Goal: Information Seeking & Learning: Learn about a topic

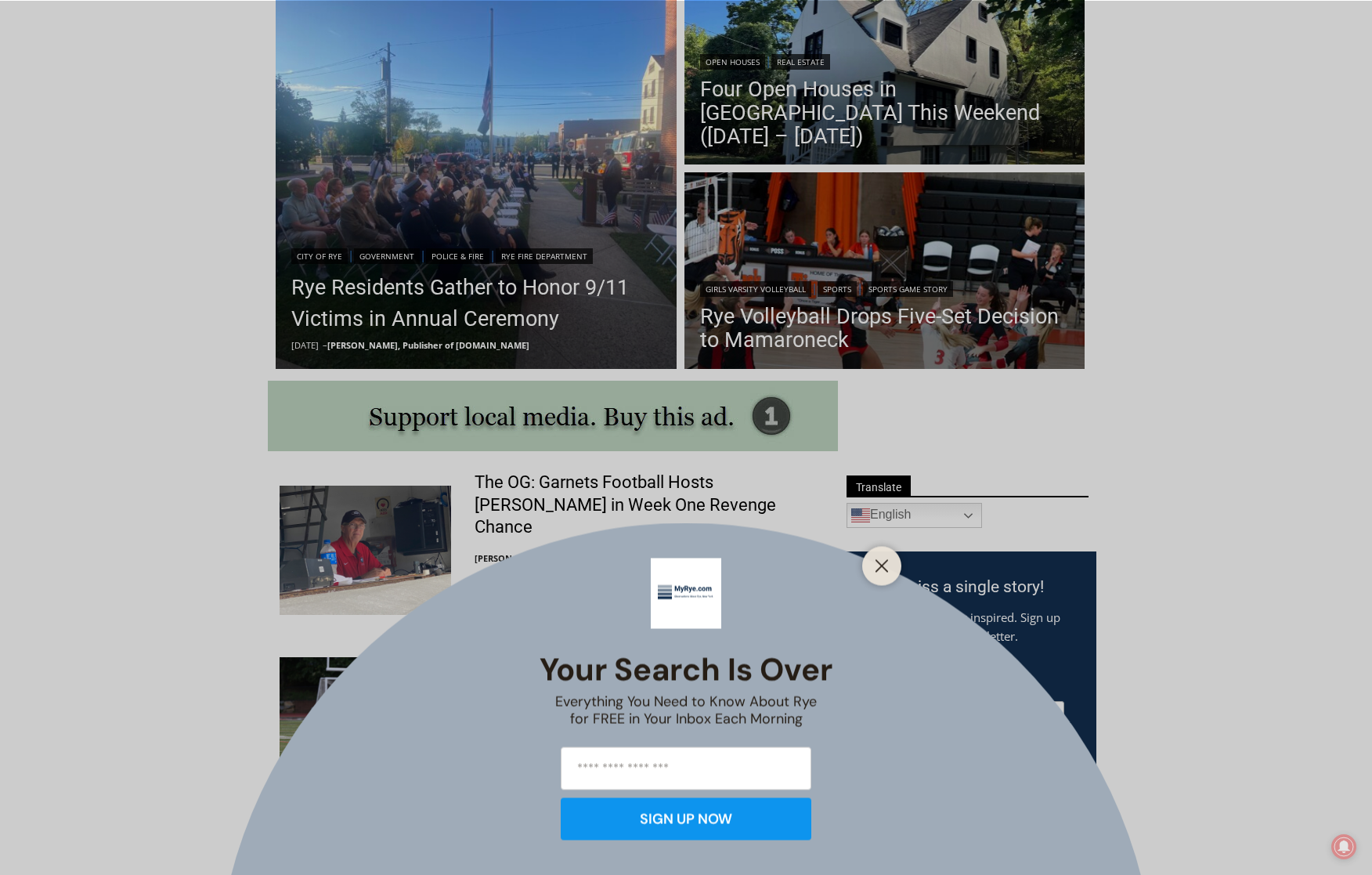
scroll to position [470, 0]
click at [874, 566] on button "Close" at bounding box center [881, 564] width 22 height 22
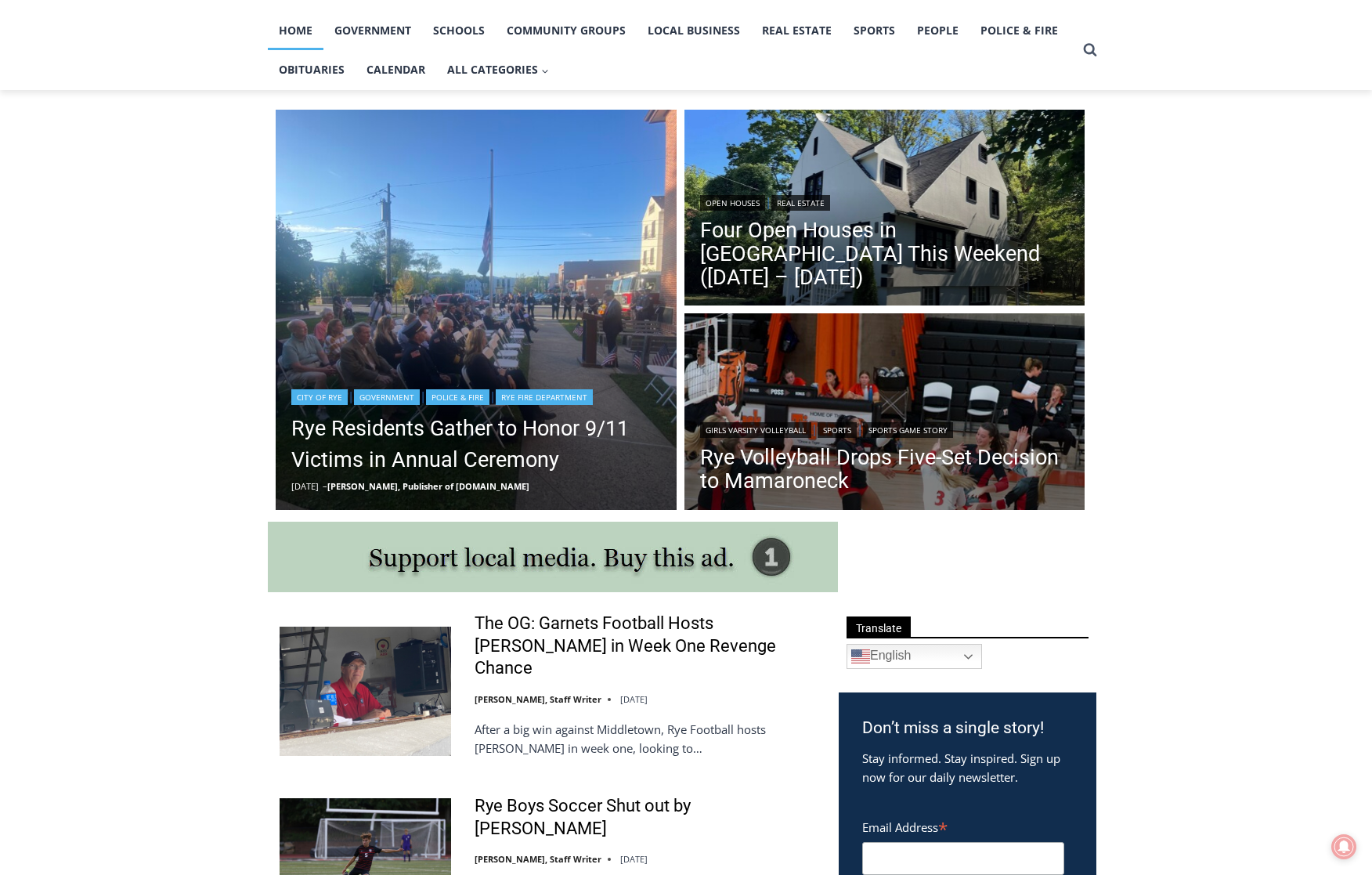
scroll to position [313, 0]
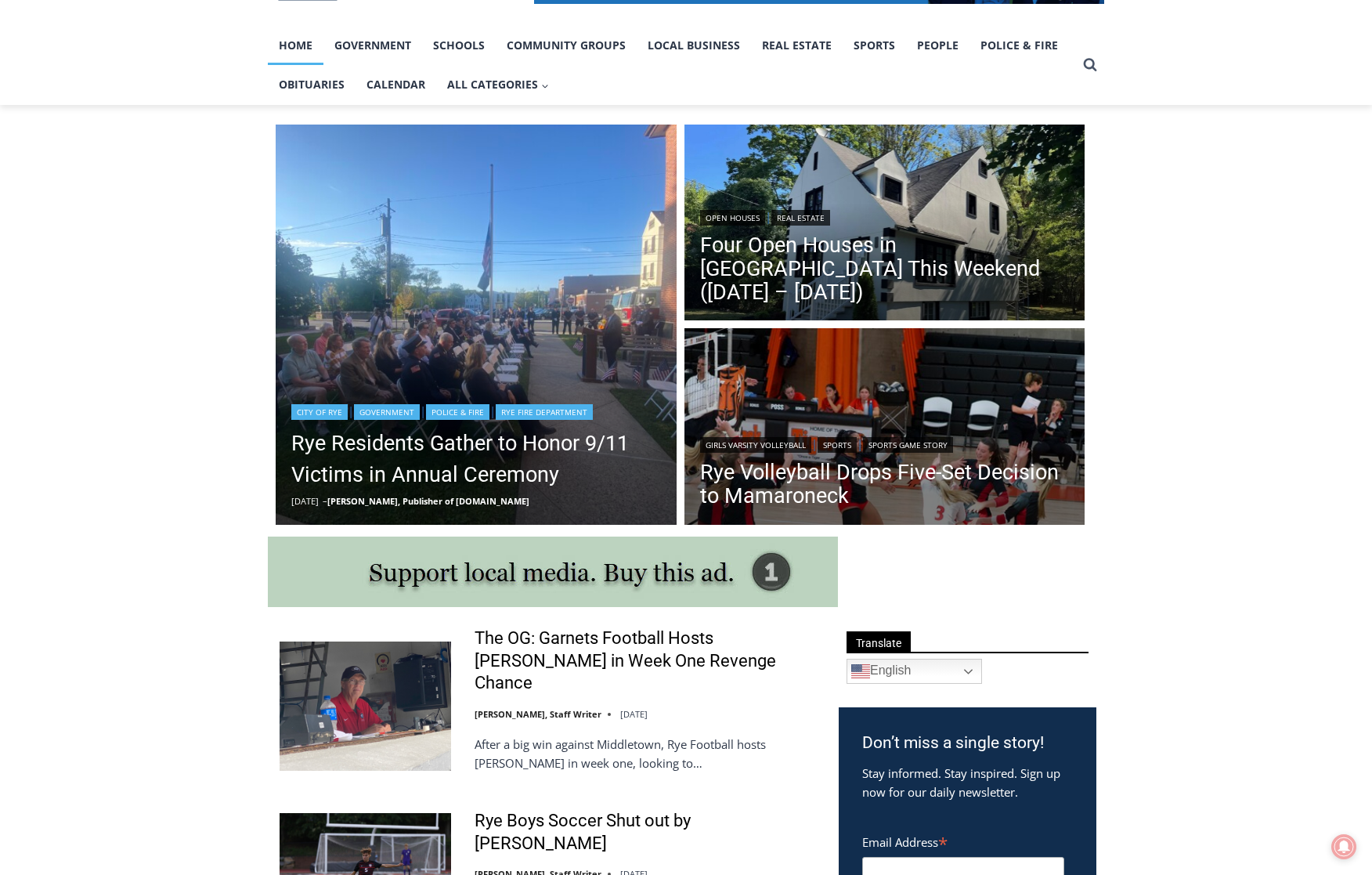
click at [408, 351] on img "Read More Rye Residents Gather to Honor 9/11 Victims in Annual Ceremony" at bounding box center [476, 324] width 401 height 401
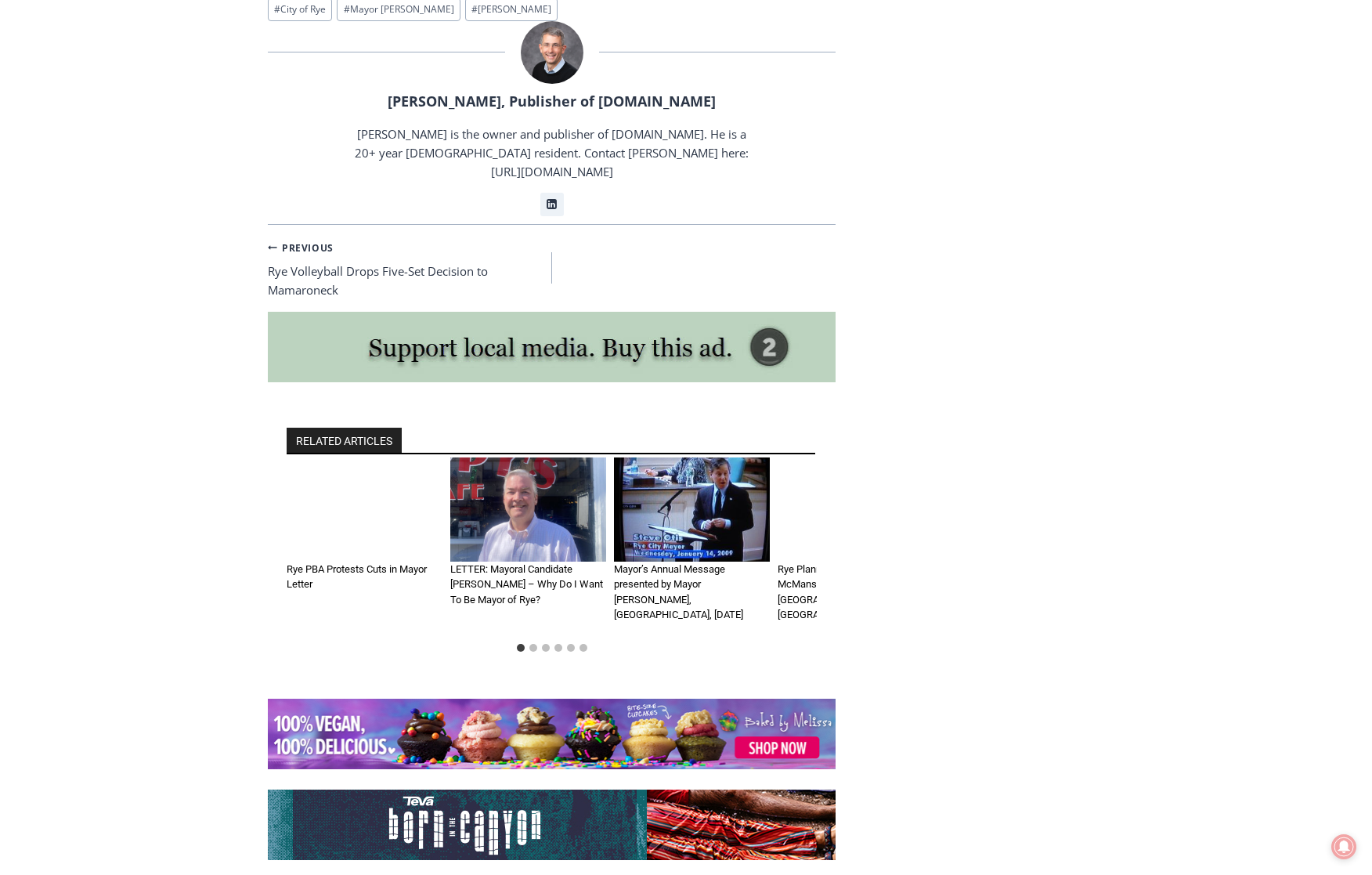
scroll to position [3211, 0]
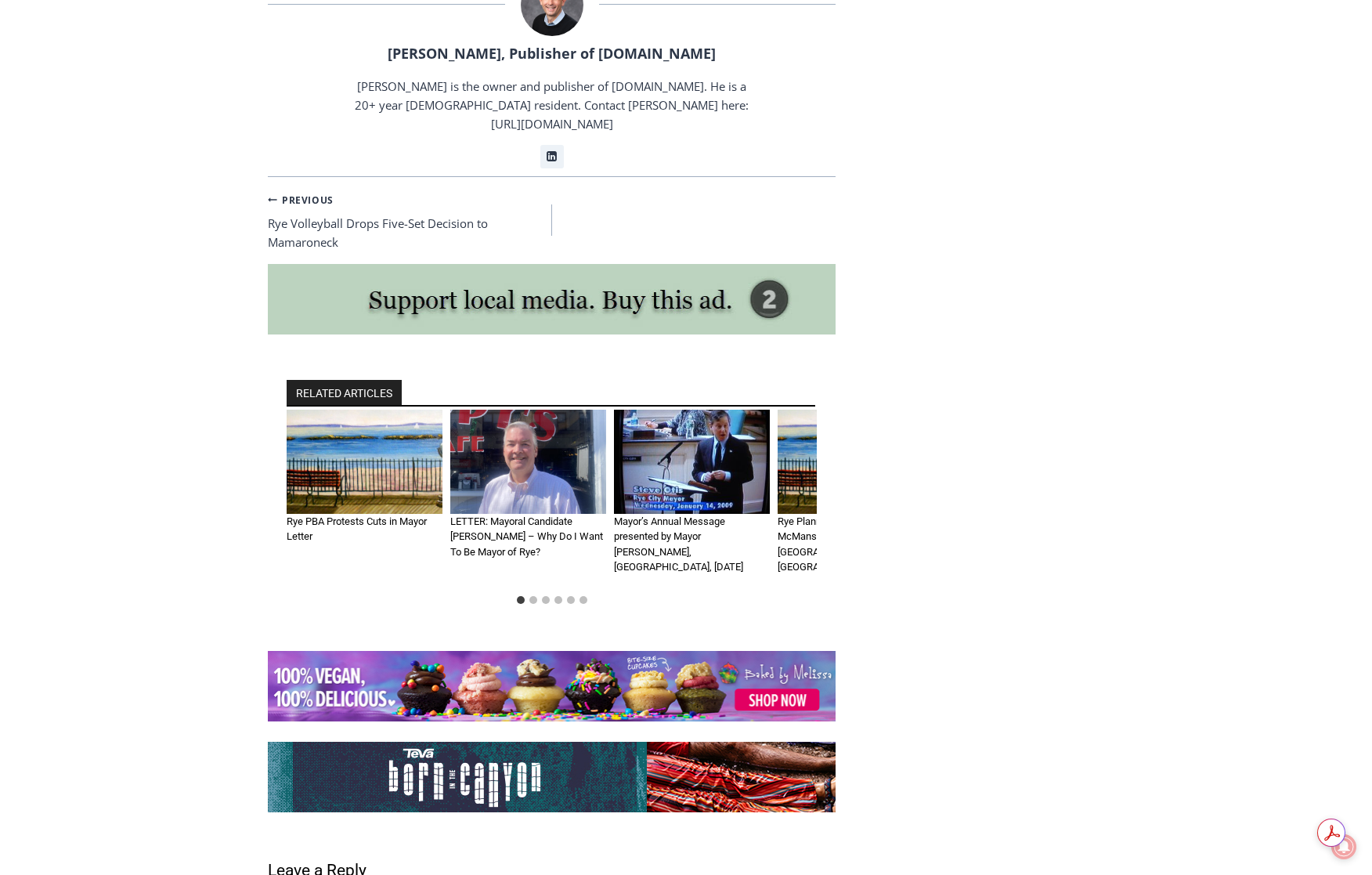
click at [380, 433] on img "1 of 6" at bounding box center [365, 462] width 156 height 104
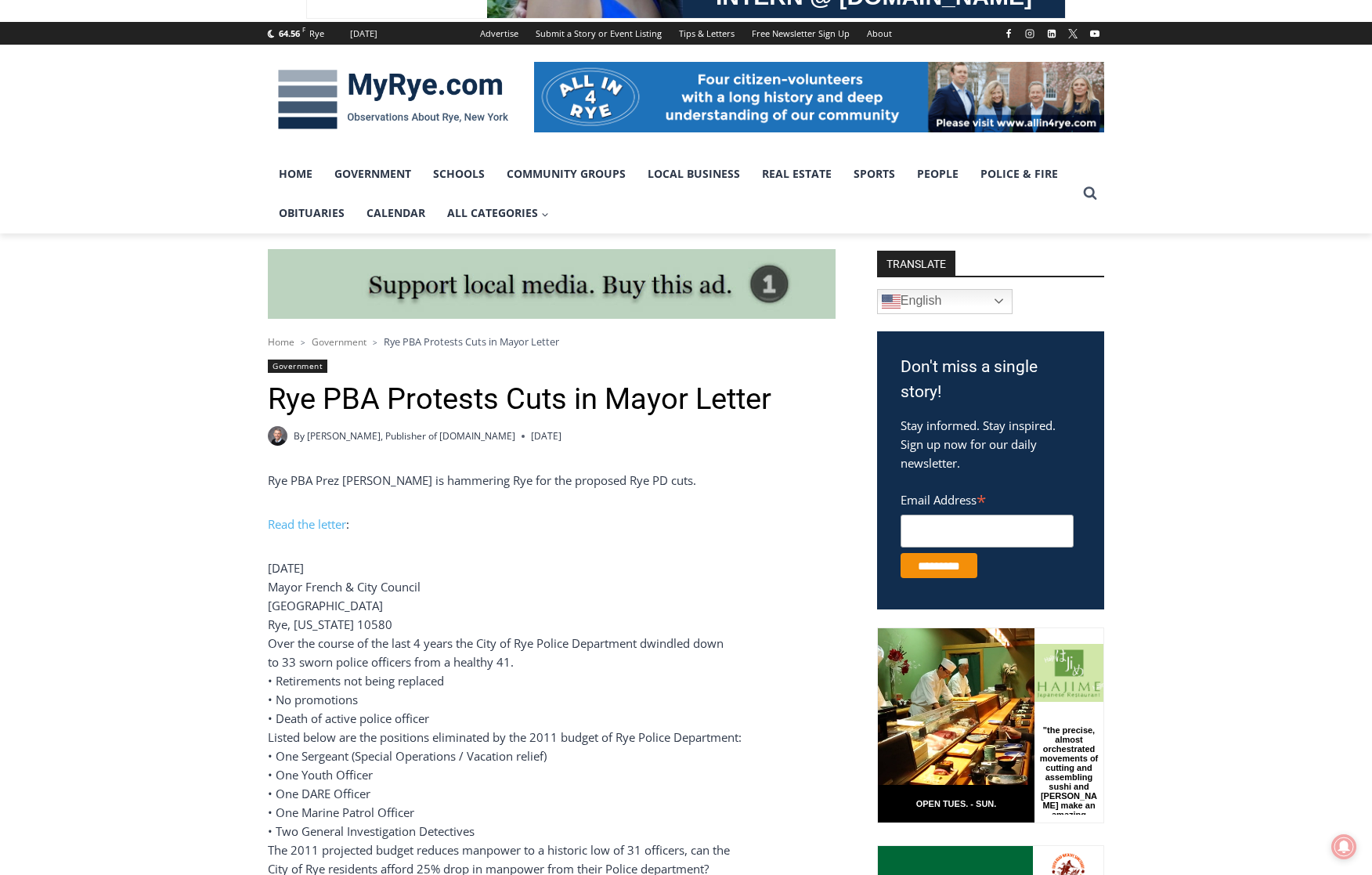
scroll to position [235, 0]
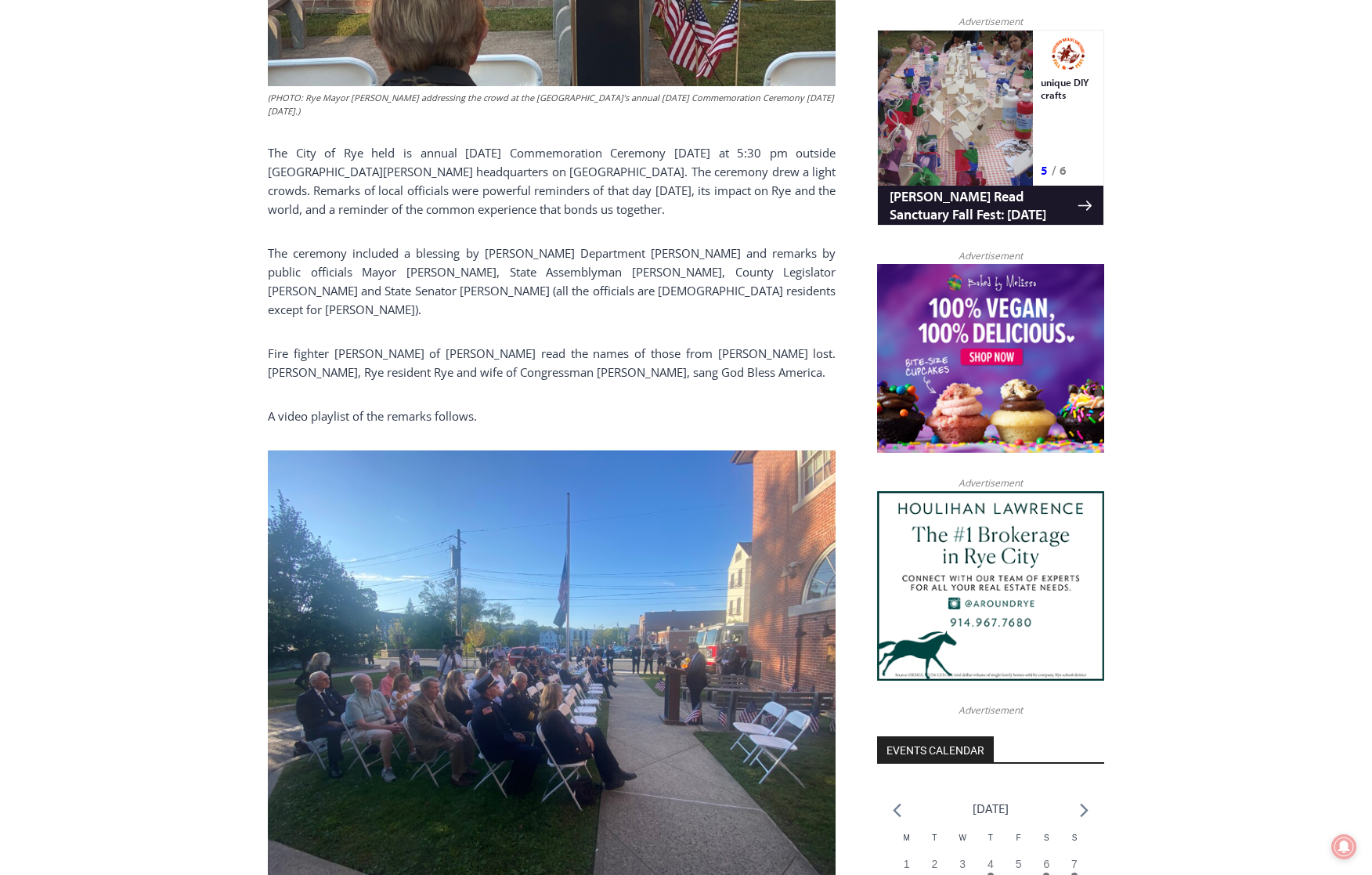
scroll to position [1175, 0]
